Goal: Information Seeking & Learning: Learn about a topic

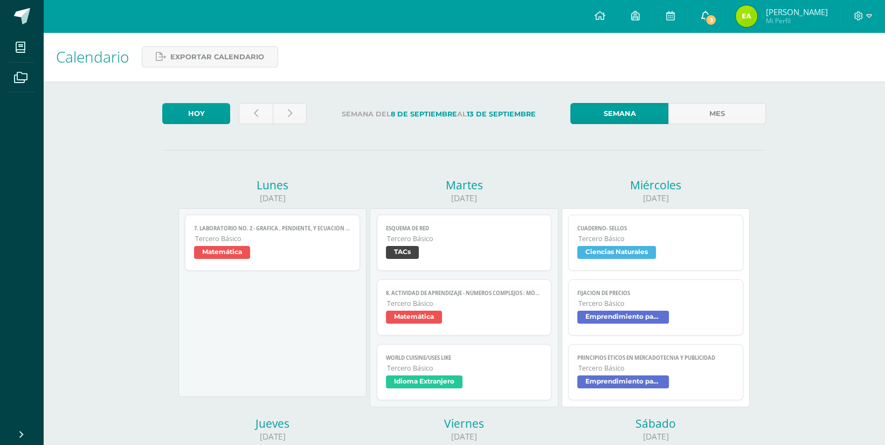
click at [709, 10] on span at bounding box center [705, 16] width 9 height 12
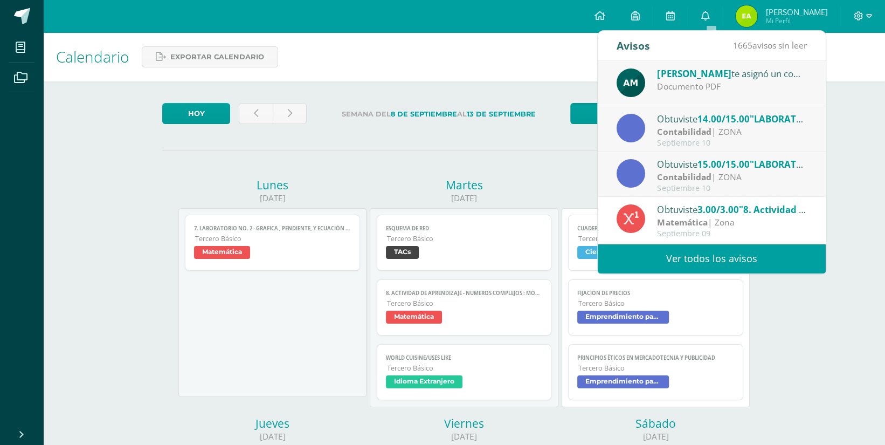
click at [779, 172] on div "Contabilidad | ZONA" at bounding box center [732, 177] width 150 height 12
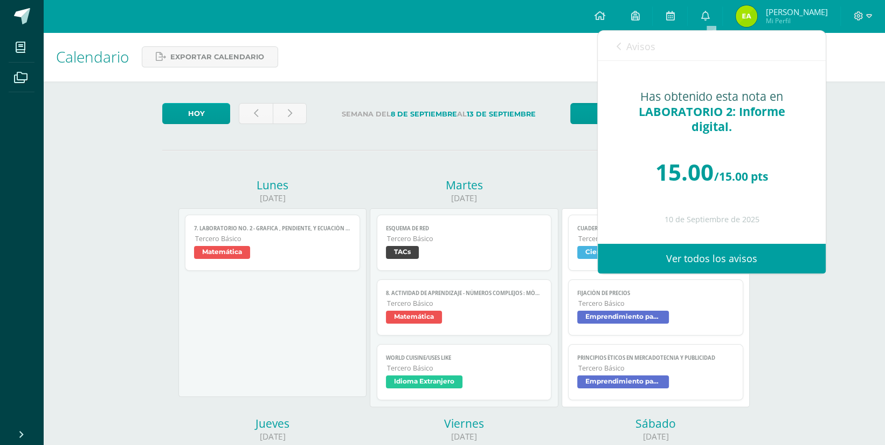
click at [617, 37] on link "Avisos" at bounding box center [636, 46] width 39 height 31
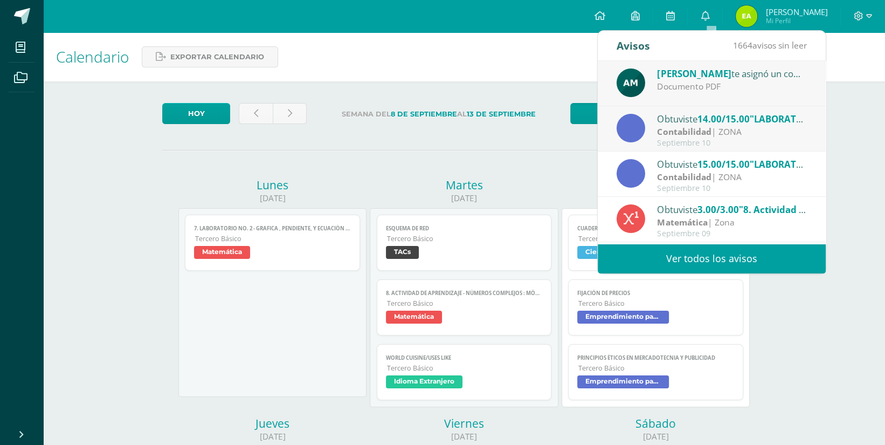
click at [734, 120] on span "14.00/15.00" at bounding box center [723, 119] width 52 height 12
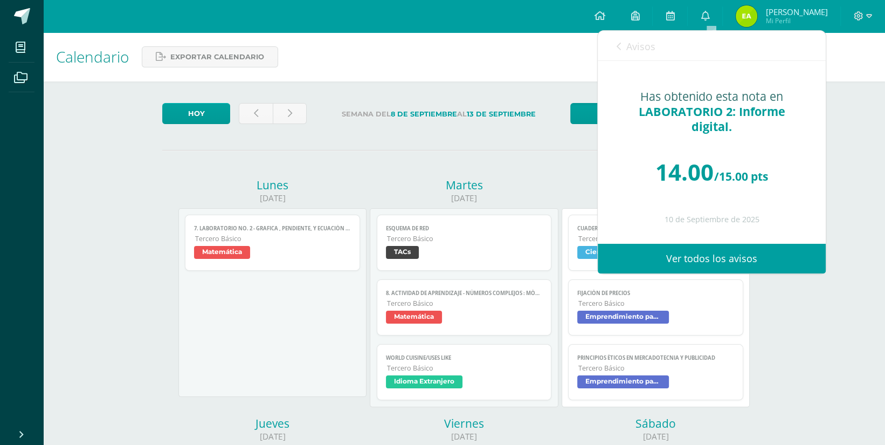
click at [618, 48] on icon at bounding box center [619, 46] width 4 height 9
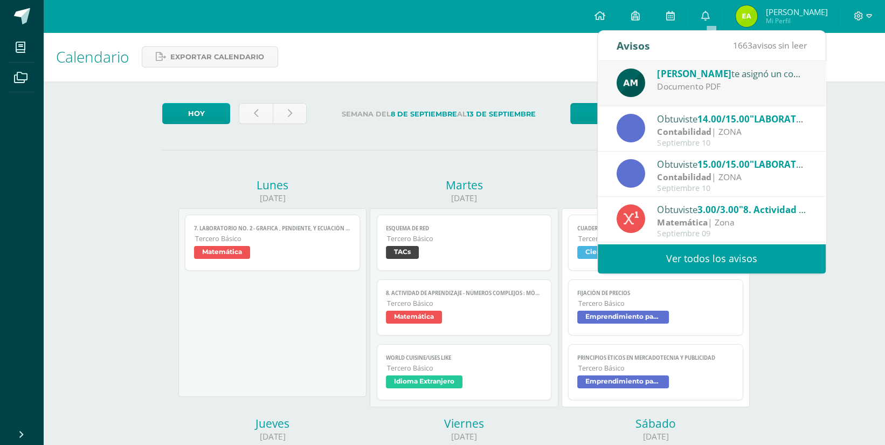
click at [754, 96] on div "Augusto Maquin te asignó un comentario en 'LABORATORIO 2: Informe digital.' par…" at bounding box center [712, 83] width 228 height 45
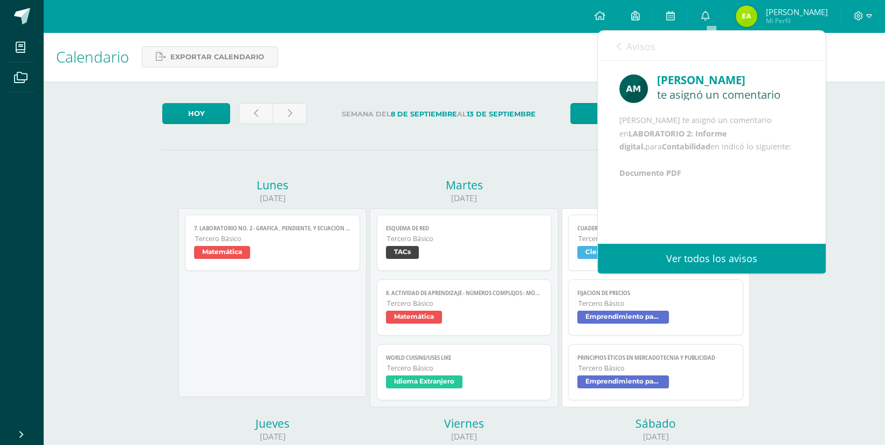
click at [621, 49] on link "Avisos" at bounding box center [636, 46] width 39 height 31
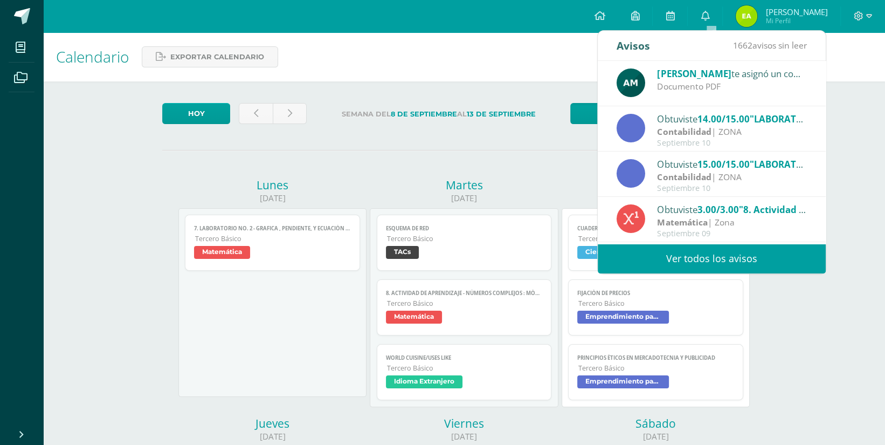
click at [714, 174] on div "Contabilidad | ZONA" at bounding box center [732, 177] width 150 height 12
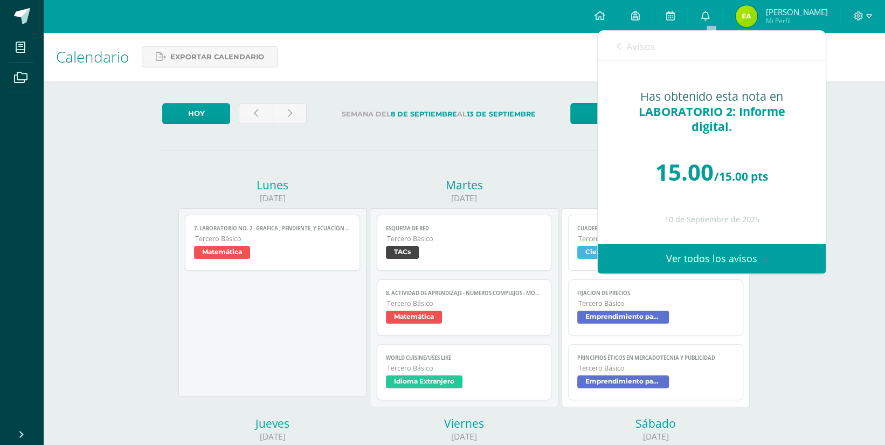
click at [621, 44] on link "Avisos" at bounding box center [636, 46] width 39 height 31
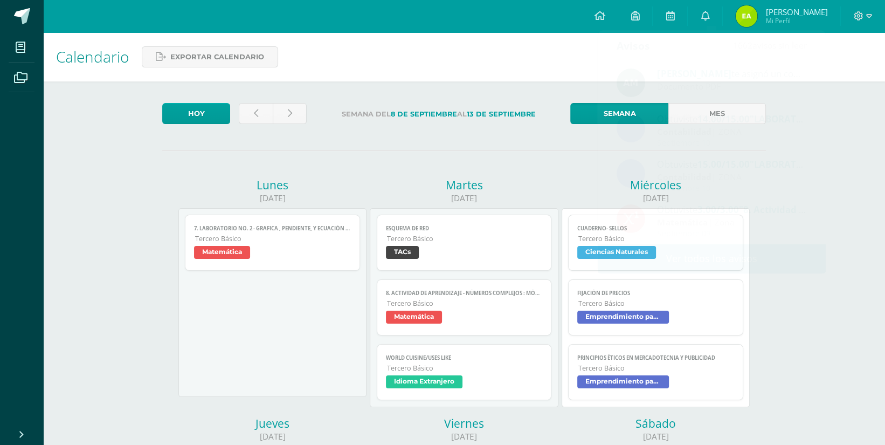
click at [513, 126] on div "Semana del 8 de Septiembre al 13 de Septiembre" at bounding box center [438, 116] width 255 height 26
click at [25, 22] on span at bounding box center [22, 16] width 16 height 16
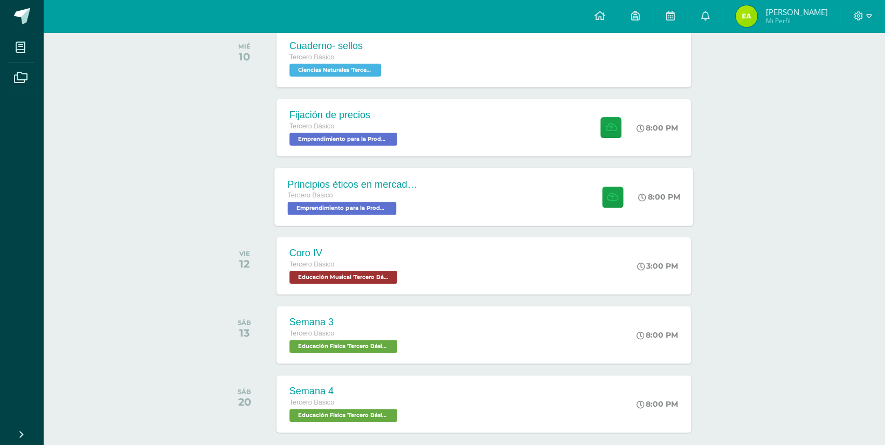
scroll to position [165, 0]
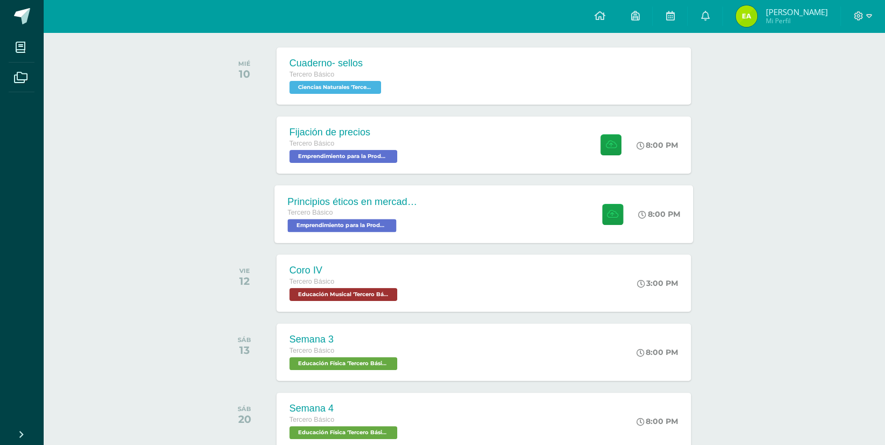
click at [547, 153] on div "Fijación de precios Tercero Básico Emprendimiento para la Productividad 'Tercer…" at bounding box center [484, 144] width 415 height 57
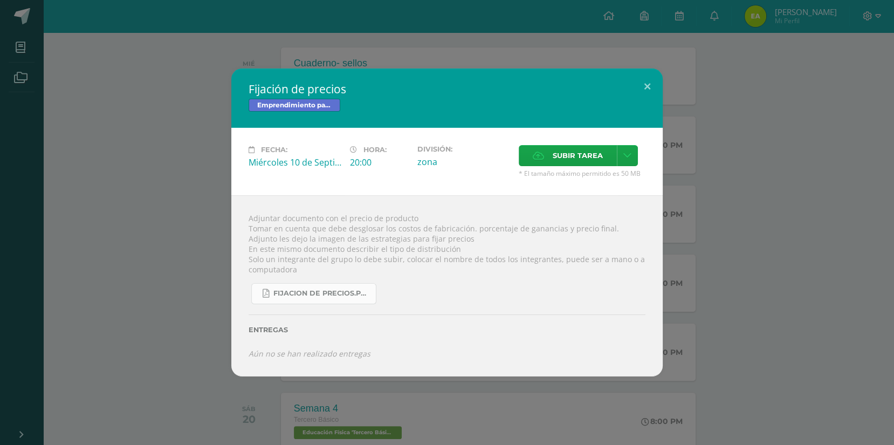
click at [313, 299] on link "fijacion de precios.pdf" at bounding box center [313, 293] width 125 height 21
click at [163, 188] on div "Fijación de precios Emprendimiento para la Productividad Fecha: [DATE] Hora: 20…" at bounding box center [446, 222] width 885 height 308
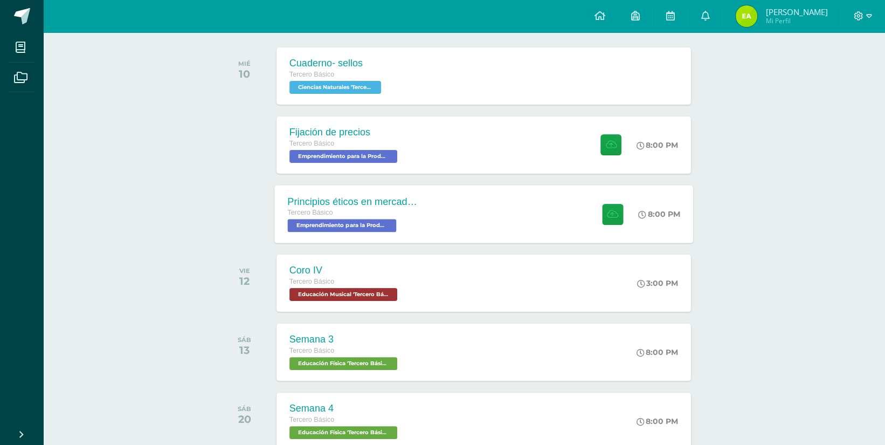
click at [425, 211] on div "Principios éticos en mercadotecnia y publicidad Tercero Básico Emprendimiento p…" at bounding box center [352, 214] width 157 height 58
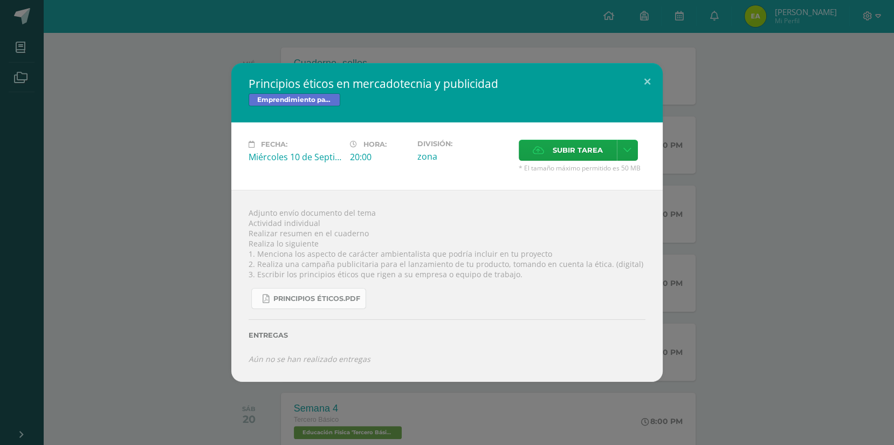
click at [300, 301] on span "Principios éticos.pdf" at bounding box center [316, 298] width 87 height 9
click at [149, 84] on div "Principios éticos en mercadotecnia y publicidad Emprendimiento para la Producti…" at bounding box center [446, 222] width 885 height 318
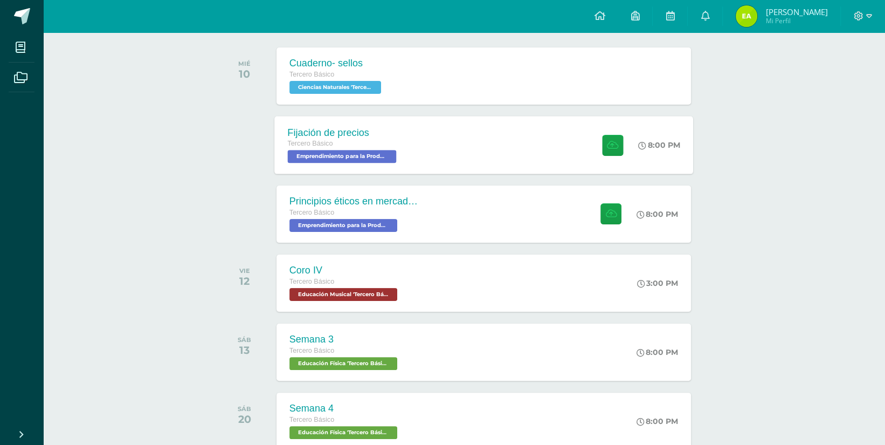
click at [396, 163] on div "Fijación de precios Tercero Básico Emprendimiento para la Productividad 'Tercer…" at bounding box center [342, 145] width 137 height 58
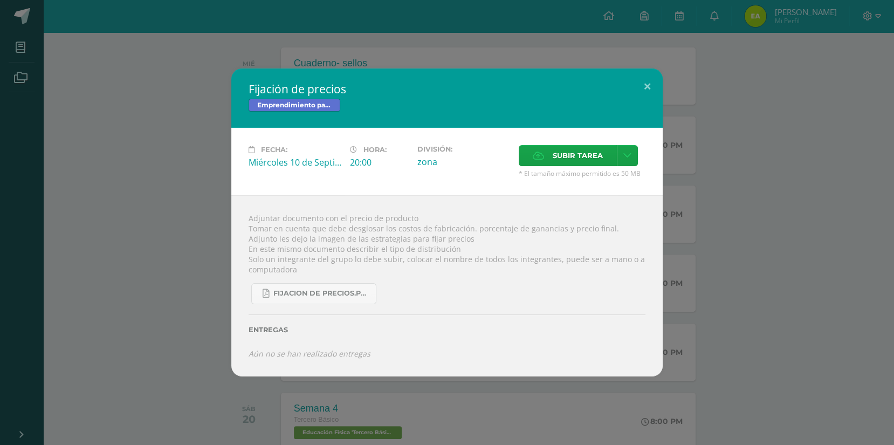
click at [388, 230] on div "Adjuntar documento con el precio de producto Tomar en cuenta que debe desglosar…" at bounding box center [446, 285] width 431 height 181
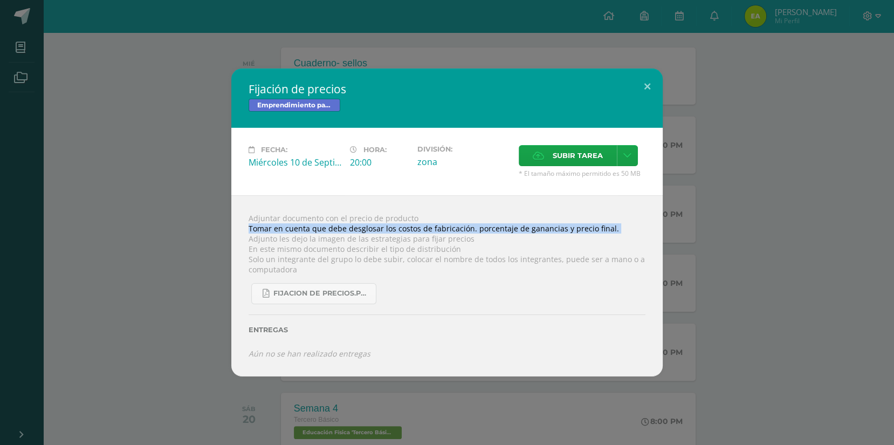
click at [388, 230] on div "Adjuntar documento con el precio de producto Tomar en cuenta que debe desglosar…" at bounding box center [446, 285] width 431 height 181
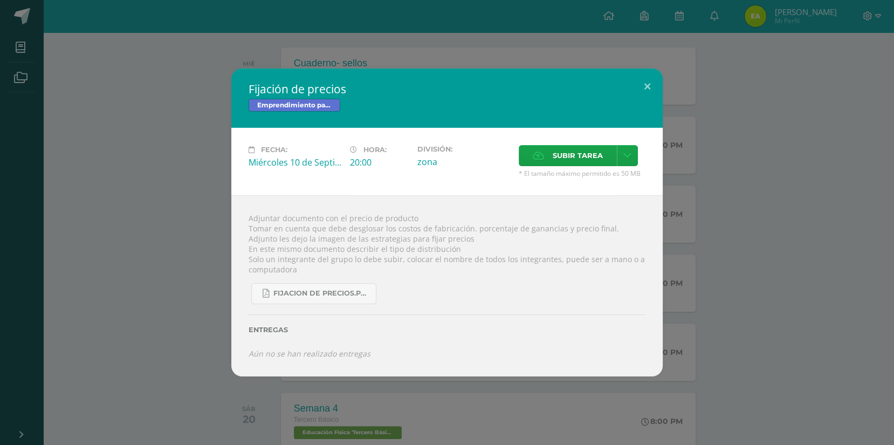
drag, startPoint x: 388, startPoint y: 230, endPoint x: 361, endPoint y: 217, distance: 29.7
click at [361, 217] on div "Adjuntar documento con el precio de producto Tomar en cuenta que debe desglosar…" at bounding box center [446, 285] width 431 height 181
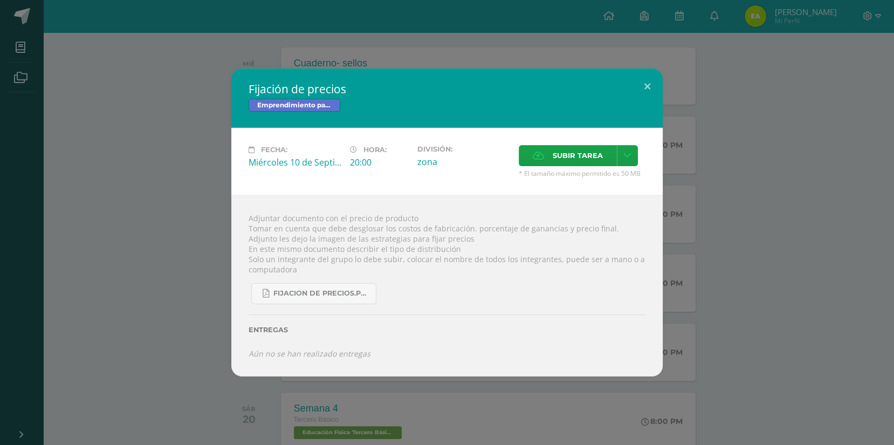
click at [395, 222] on div "Adjuntar documento con el precio de producto Tomar en cuenta que debe desglosar…" at bounding box center [446, 285] width 431 height 181
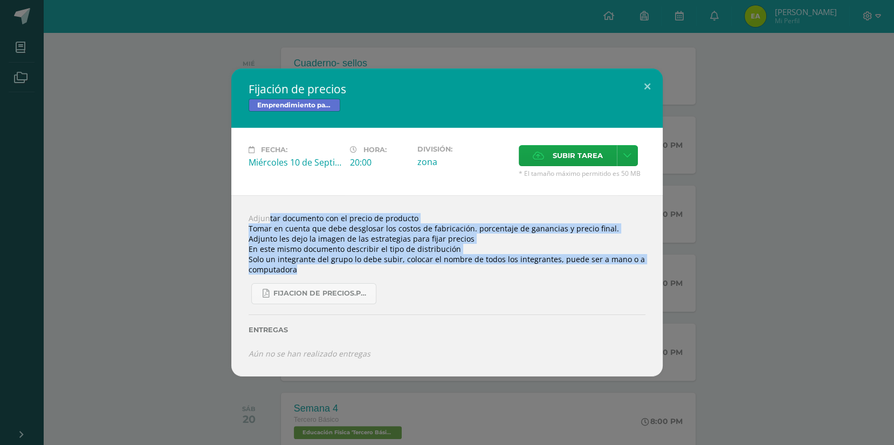
drag, startPoint x: 249, startPoint y: 217, endPoint x: 372, endPoint y: 270, distance: 133.6
click at [372, 270] on div "Adjuntar documento con el precio de producto Tomar en cuenta que debe desglosar…" at bounding box center [446, 285] width 431 height 181
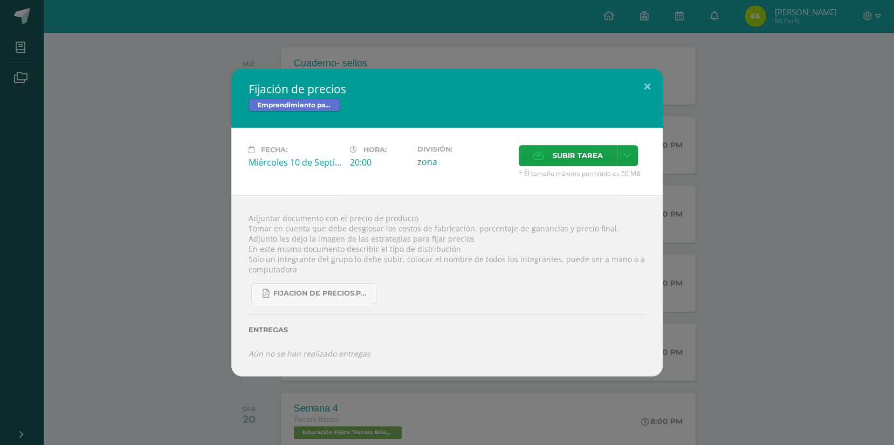
click at [250, 215] on div "Adjuntar documento con el precio de producto Tomar en cuenta que debe desglosar…" at bounding box center [446, 285] width 431 height 181
click at [274, 253] on div "Adjuntar documento con el precio de producto Tomar en cuenta que debe desglosar…" at bounding box center [446, 285] width 431 height 181
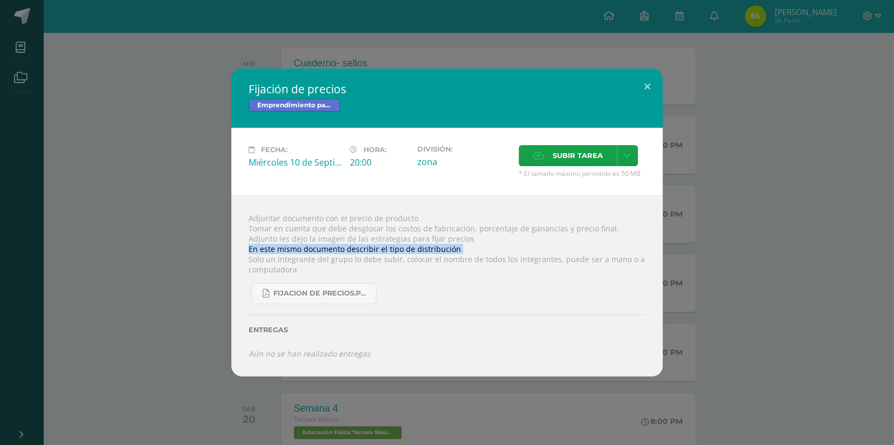
click at [274, 253] on div "Adjuntar documento con el precio de producto Tomar en cuenta que debe desglosar…" at bounding box center [446, 285] width 431 height 181
click at [247, 222] on div "Adjuntar documento con el precio de producto Tomar en cuenta que debe desglosar…" at bounding box center [446, 285] width 431 height 181
click at [246, 232] on div "Adjuntar documento con el precio de producto Tomar en cuenta que debe desglosar…" at bounding box center [446, 285] width 431 height 181
drag, startPoint x: 248, startPoint y: 218, endPoint x: 244, endPoint y: 211, distance: 7.8
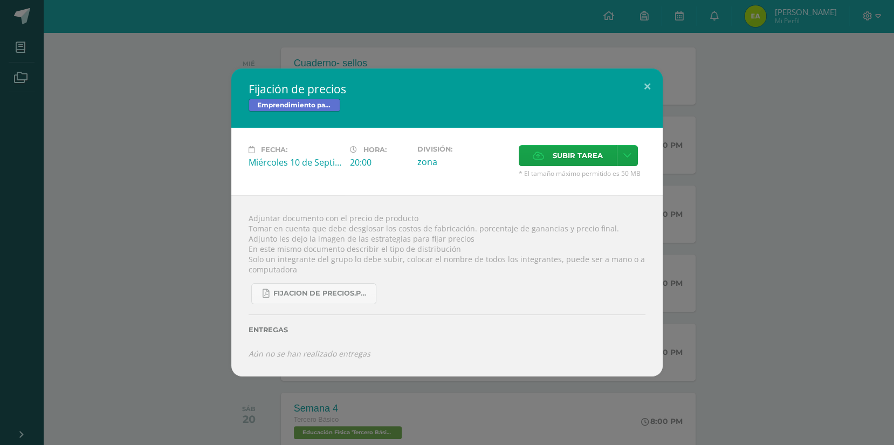
click at [244, 211] on div "Adjuntar documento con el precio de producto Tomar en cuenta que debe desglosar…" at bounding box center [446, 285] width 431 height 181
click at [200, 252] on div "Fijación de precios Emprendimiento para la Productividad Fecha: [DATE] Hora: 20…" at bounding box center [446, 222] width 885 height 308
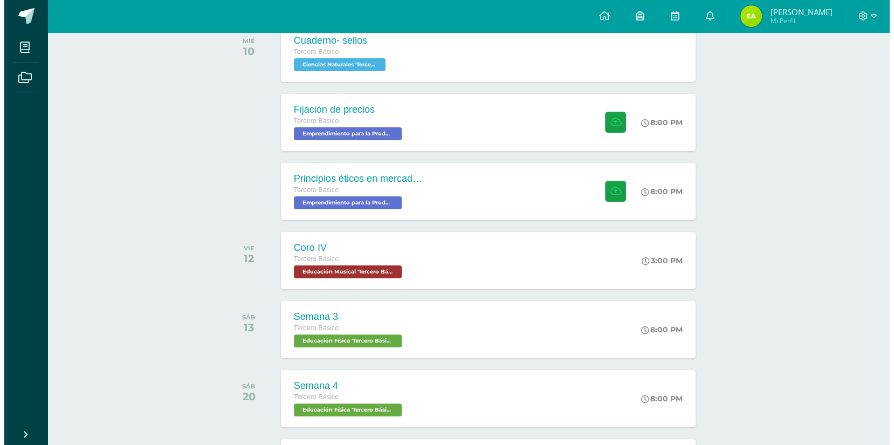
scroll to position [190, 0]
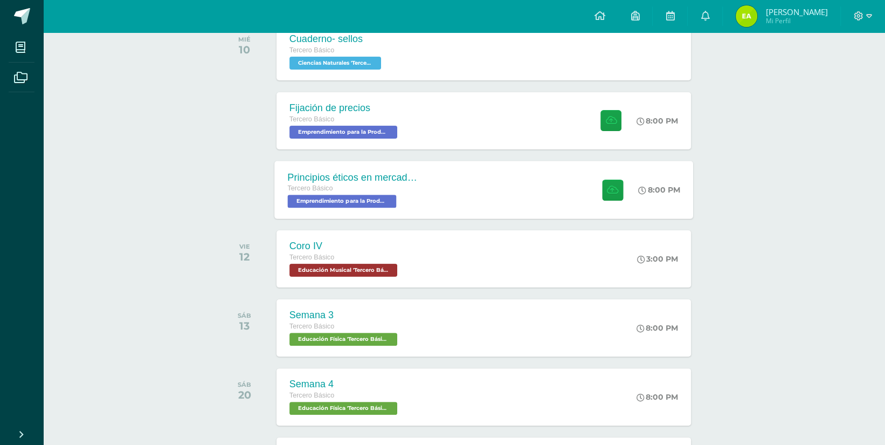
click at [453, 178] on div "Principios éticos en mercadotecnia y publicidad Tercero Básico Emprendimiento p…" at bounding box center [483, 190] width 419 height 58
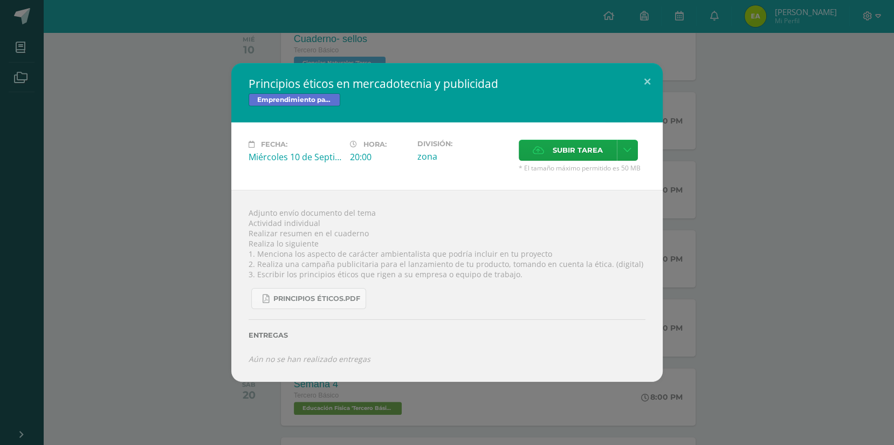
click at [140, 146] on div "Principios éticos en mercadotecnia y publicidad Emprendimiento para la Producti…" at bounding box center [446, 222] width 885 height 318
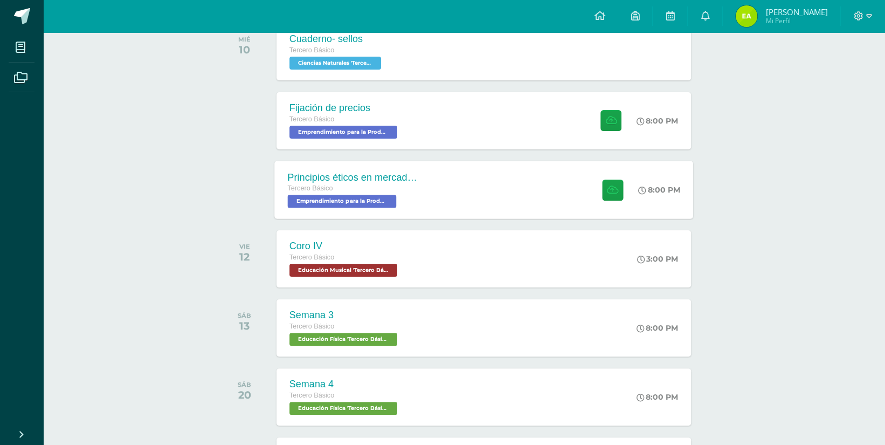
click at [375, 204] on span "Emprendimiento para la Productividad 'Tercero Básico A'" at bounding box center [341, 201] width 109 height 13
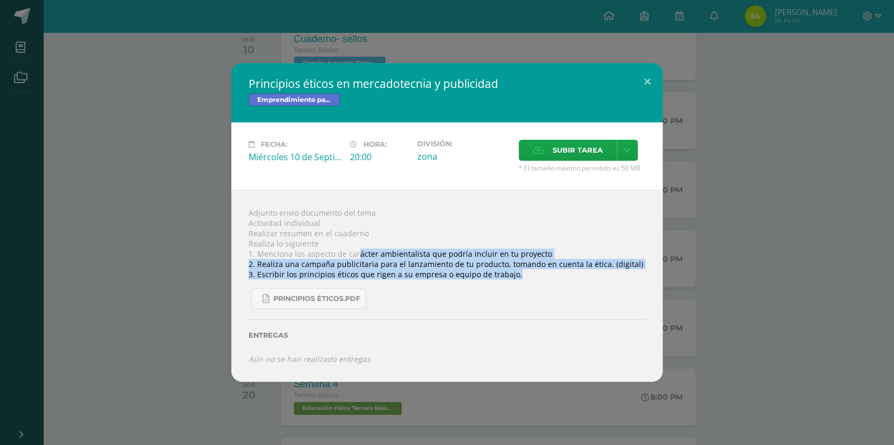
drag, startPoint x: 358, startPoint y: 256, endPoint x: 517, endPoint y: 273, distance: 160.5
click at [517, 273] on div "Adjunto envío documento del tema Actividad individual Realizar resumen en el cu…" at bounding box center [446, 285] width 431 height 191
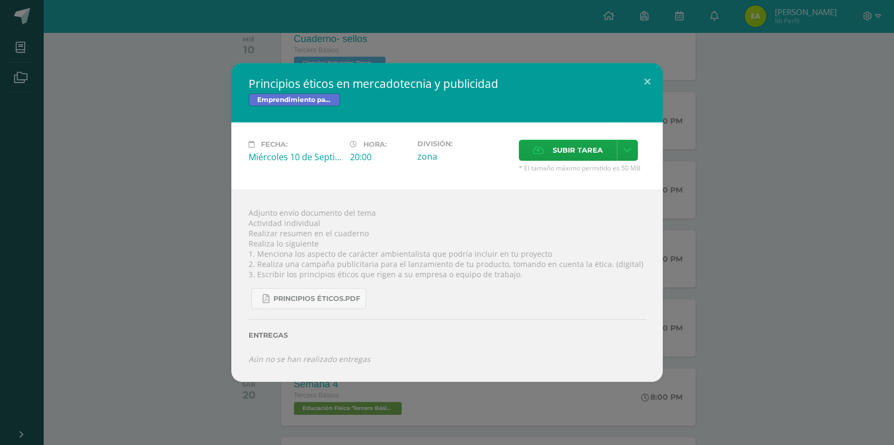
click at [517, 273] on div "Adjunto envío documento del tema Actividad individual Realizar resumen en el cu…" at bounding box center [446, 285] width 431 height 191
click at [142, 135] on div "Principios éticos en mercadotecnia y publicidad Emprendimiento para la Producti…" at bounding box center [446, 222] width 885 height 318
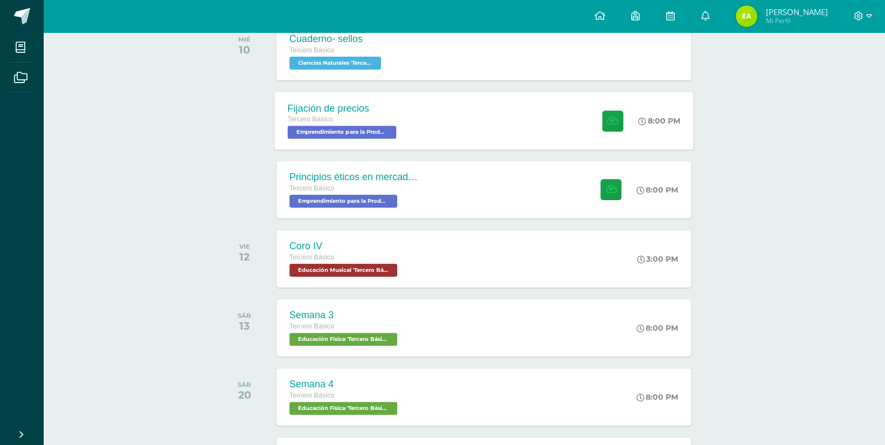
click at [471, 132] on div "Fijación de precios Tercero Básico Emprendimiento para la Productividad 'Tercer…" at bounding box center [483, 121] width 419 height 58
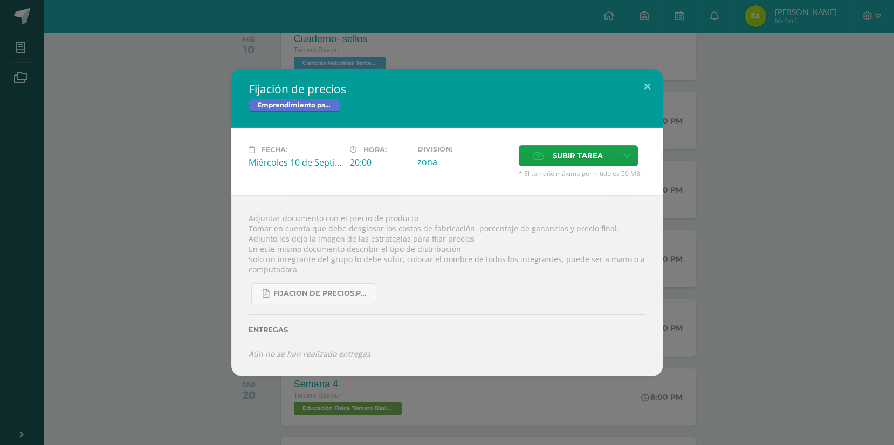
click at [146, 206] on div "Fijación de precios Emprendimiento para la Productividad Fecha: [DATE] Hora: 20…" at bounding box center [446, 222] width 885 height 308
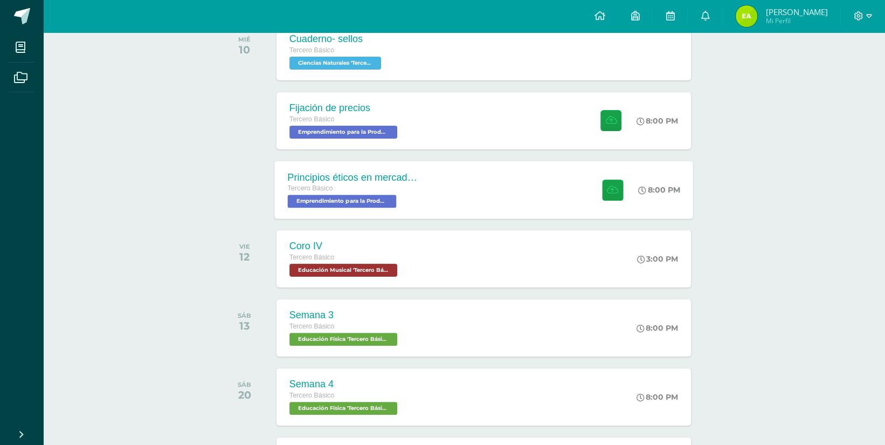
click at [415, 178] on div "Principios éticos en mercadotecnia y publicidad" at bounding box center [352, 176] width 130 height 11
